Goal: Register for event/course

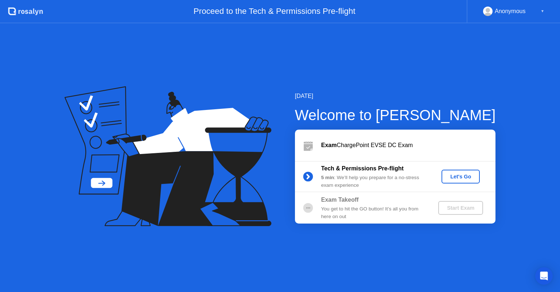
click at [465, 175] on div "Let's Go" at bounding box center [460, 177] width 32 height 6
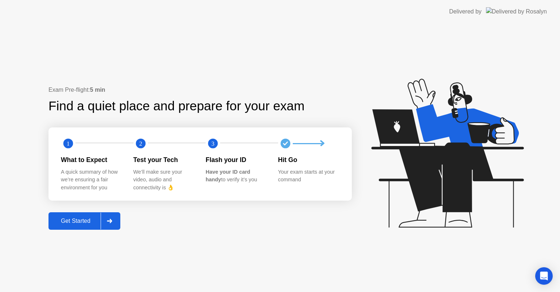
click at [92, 221] on div "Get Started" at bounding box center [76, 221] width 50 height 7
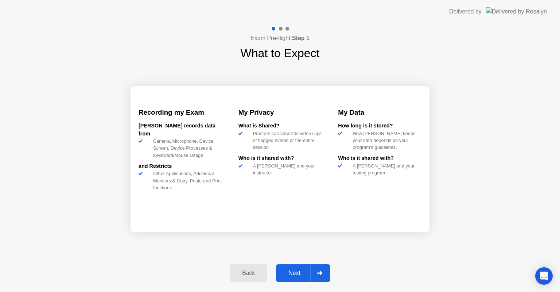
click at [289, 278] on button "Next" at bounding box center [303, 273] width 54 height 17
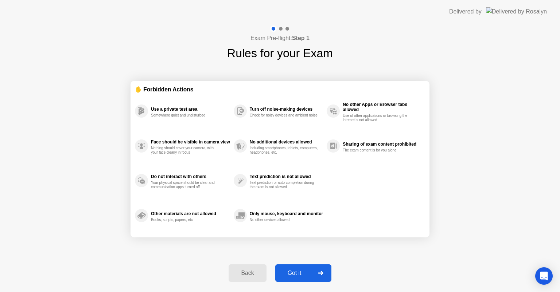
click at [290, 273] on div "Got it" at bounding box center [294, 273] width 34 height 7
select select "**********"
select select "*******"
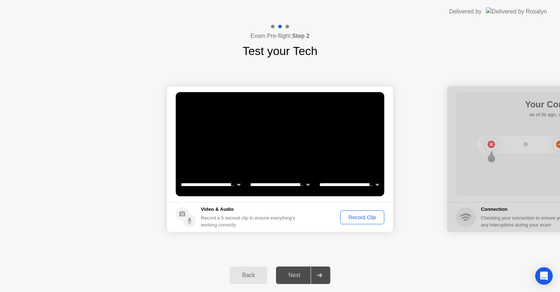
click at [353, 220] on div "Record Clip" at bounding box center [362, 218] width 39 height 6
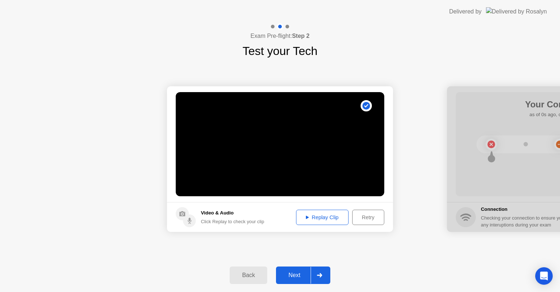
click at [297, 274] on div "Next" at bounding box center [294, 275] width 32 height 7
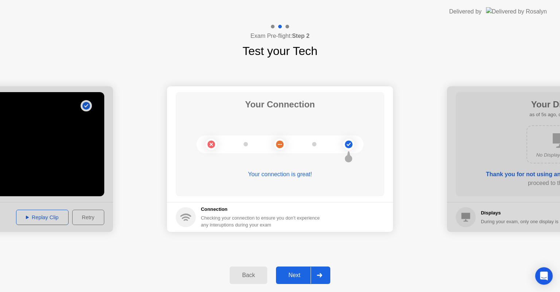
click at [297, 276] on div "Next" at bounding box center [294, 275] width 32 height 7
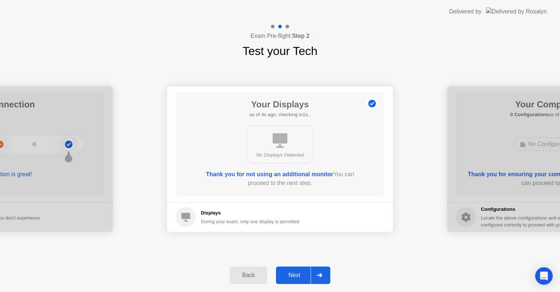
click at [297, 277] on div "Next" at bounding box center [294, 275] width 32 height 7
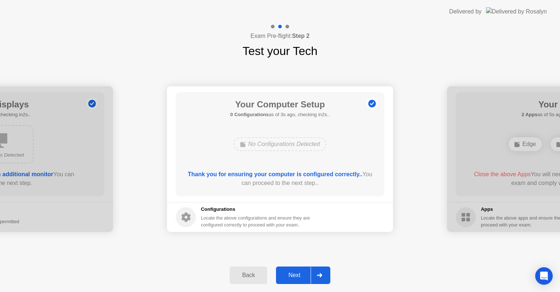
click at [298, 275] on div "Next" at bounding box center [294, 275] width 32 height 7
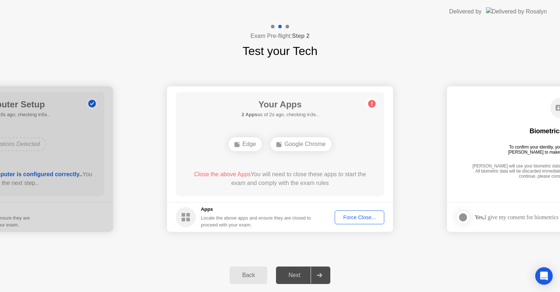
click at [354, 220] on div "Force Close..." at bounding box center [359, 218] width 44 height 6
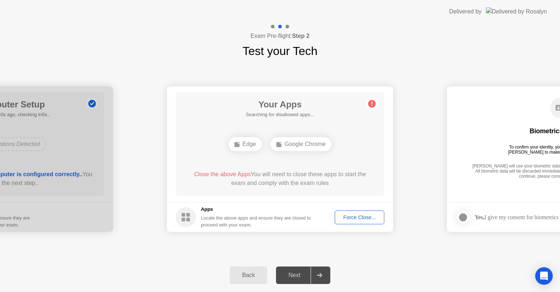
click at [361, 219] on div "Force Close..." at bounding box center [359, 218] width 44 height 6
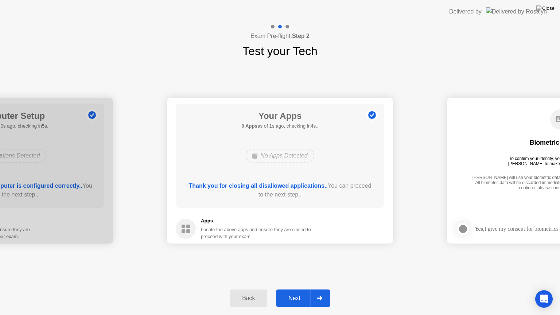
click at [296, 290] on button "Next" at bounding box center [303, 297] width 54 height 17
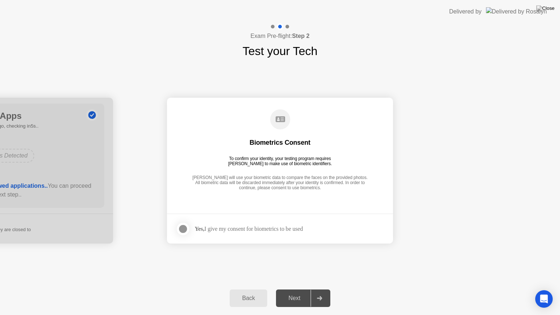
click at [183, 227] on div at bounding box center [183, 228] width 9 height 9
click at [294, 292] on button "Next" at bounding box center [303, 297] width 54 height 17
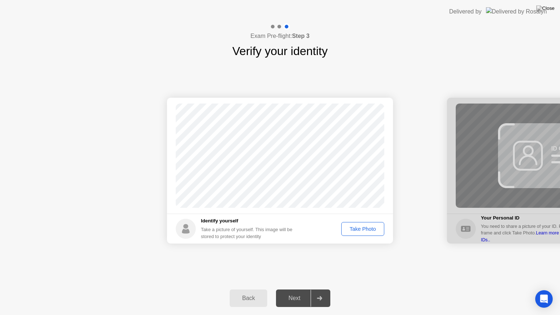
click at [358, 230] on div "Take Photo" at bounding box center [363, 229] width 38 height 6
click at [281, 292] on button "Next" at bounding box center [303, 297] width 54 height 17
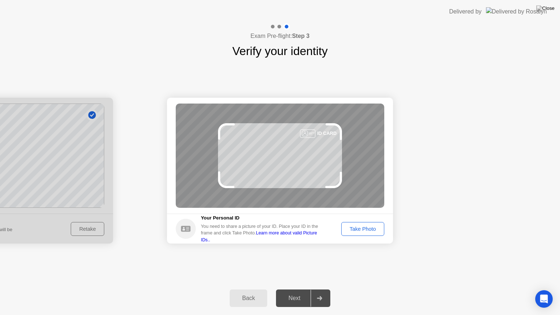
click at [354, 226] on div "Take Photo" at bounding box center [363, 229] width 38 height 6
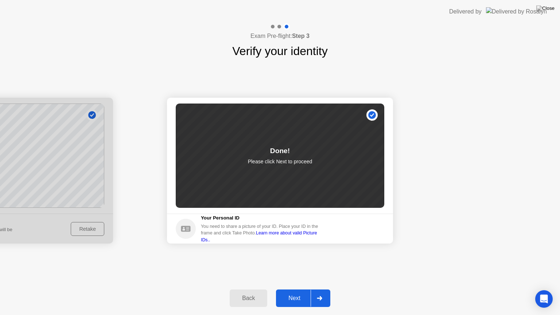
click at [296, 292] on div "Next" at bounding box center [294, 298] width 32 height 7
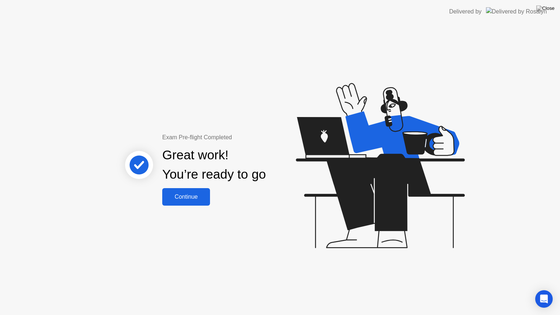
click at [185, 196] on div "Continue" at bounding box center [185, 196] width 43 height 7
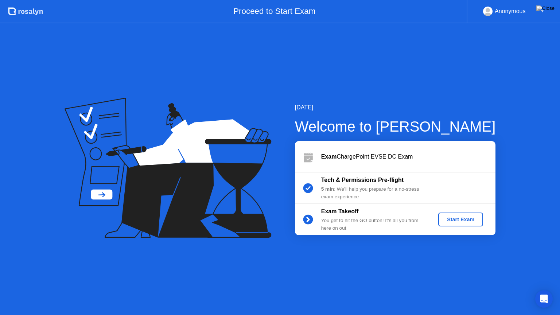
click at [462, 222] on div "Start Exam" at bounding box center [460, 219] width 39 height 6
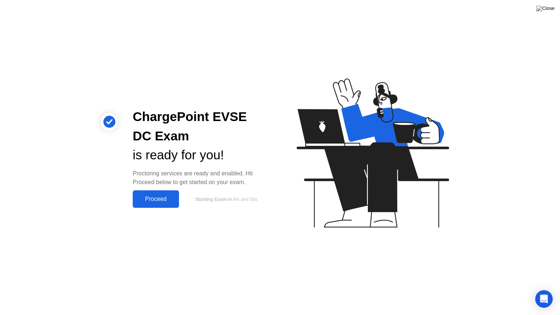
click at [156, 200] on div "Proceed" at bounding box center [156, 199] width 42 height 7
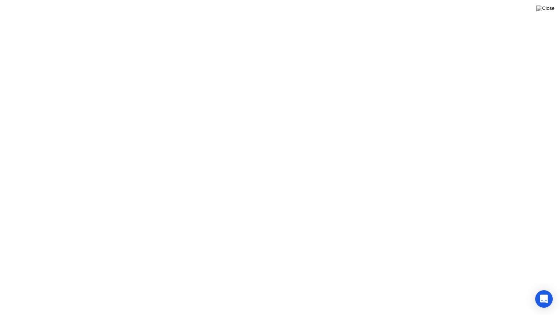
click video
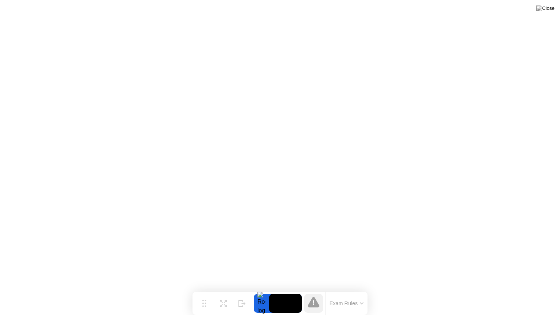
click at [355, 292] on div "Exam Rules" at bounding box center [346, 302] width 42 height 23
click at [355, 292] on button "Exam Rules" at bounding box center [346, 303] width 39 height 7
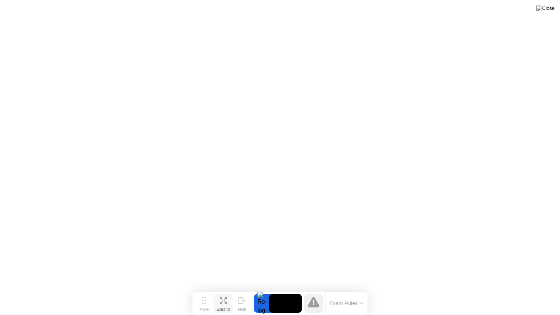
click at [222, 292] on icon at bounding box center [223, 300] width 7 height 7
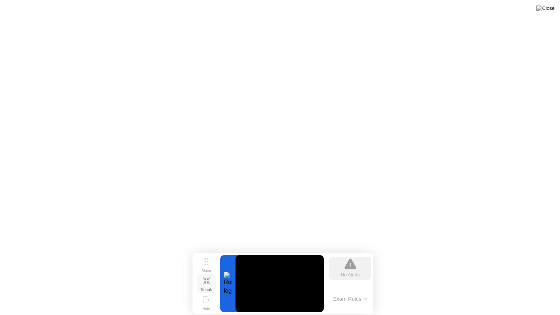
click at [207, 289] on div "Shrink" at bounding box center [206, 289] width 11 height 4
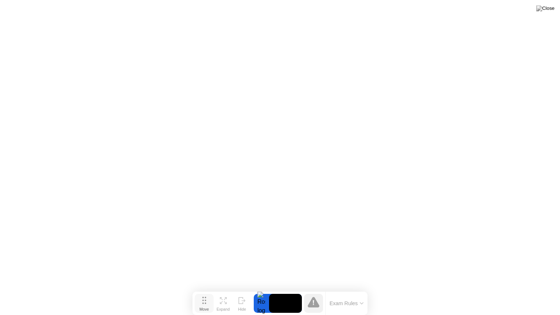
click at [203, 292] on div "Move" at bounding box center [203, 309] width 9 height 4
click at [204, 292] on circle at bounding box center [204, 302] width 1 height 1
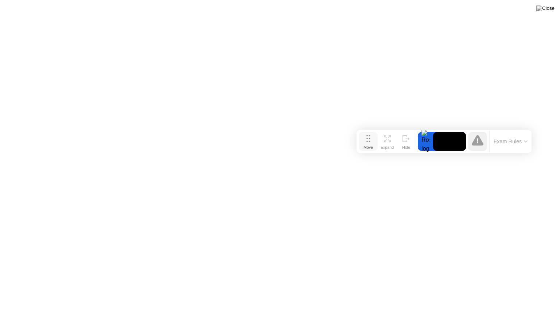
drag, startPoint x: 204, startPoint y: 303, endPoint x: 368, endPoint y: 141, distance: 230.3
click at [368, 141] on circle at bounding box center [368, 141] width 1 height 1
click at [476, 140] on icon at bounding box center [477, 140] width 12 height 11
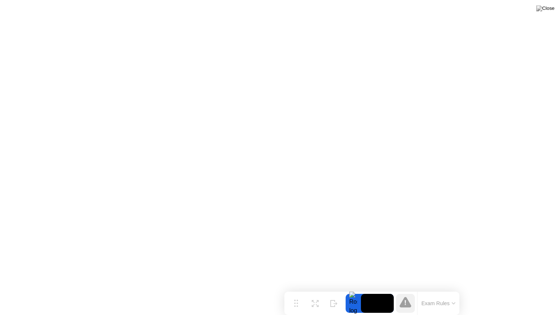
drag, startPoint x: 369, startPoint y: 138, endPoint x: 296, endPoint y: 314, distance: 190.0
click at [297, 292] on div "Move Expand Hide Exam Rules" at bounding box center [371, 302] width 175 height 23
click at [405, 292] on icon at bounding box center [405, 302] width 12 height 11
click at [552, 9] on img at bounding box center [545, 8] width 18 height 6
